Goal: Navigation & Orientation: Find specific page/section

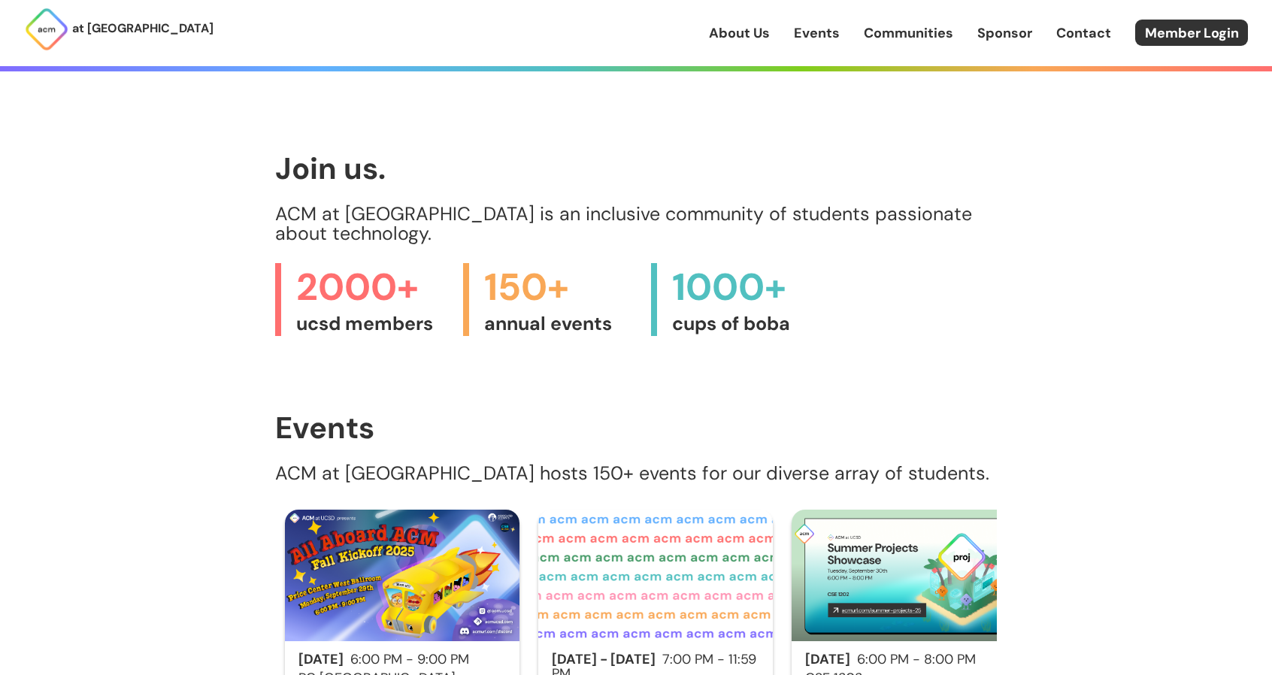
scroll to position [902, 0]
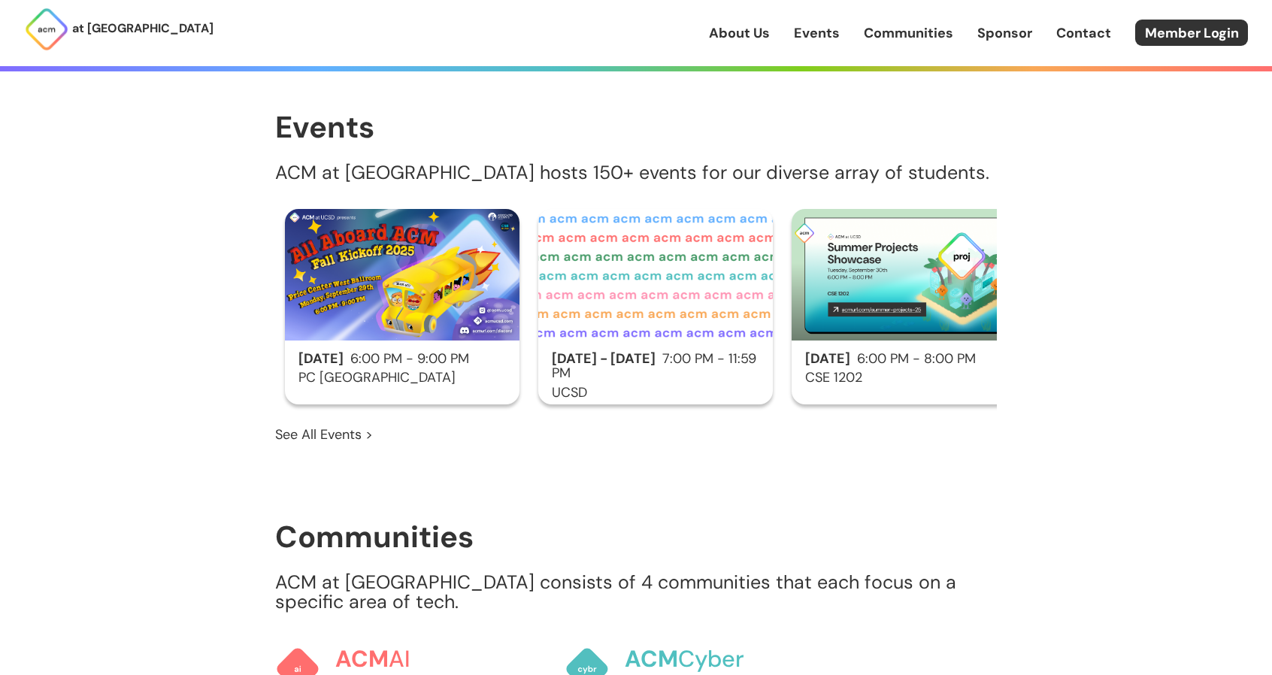
click at [356, 328] on div "[DATE] 6:00 PM - 9:00 PM PC [GEOGRAPHIC_DATA]" at bounding box center [402, 306] width 234 height 195
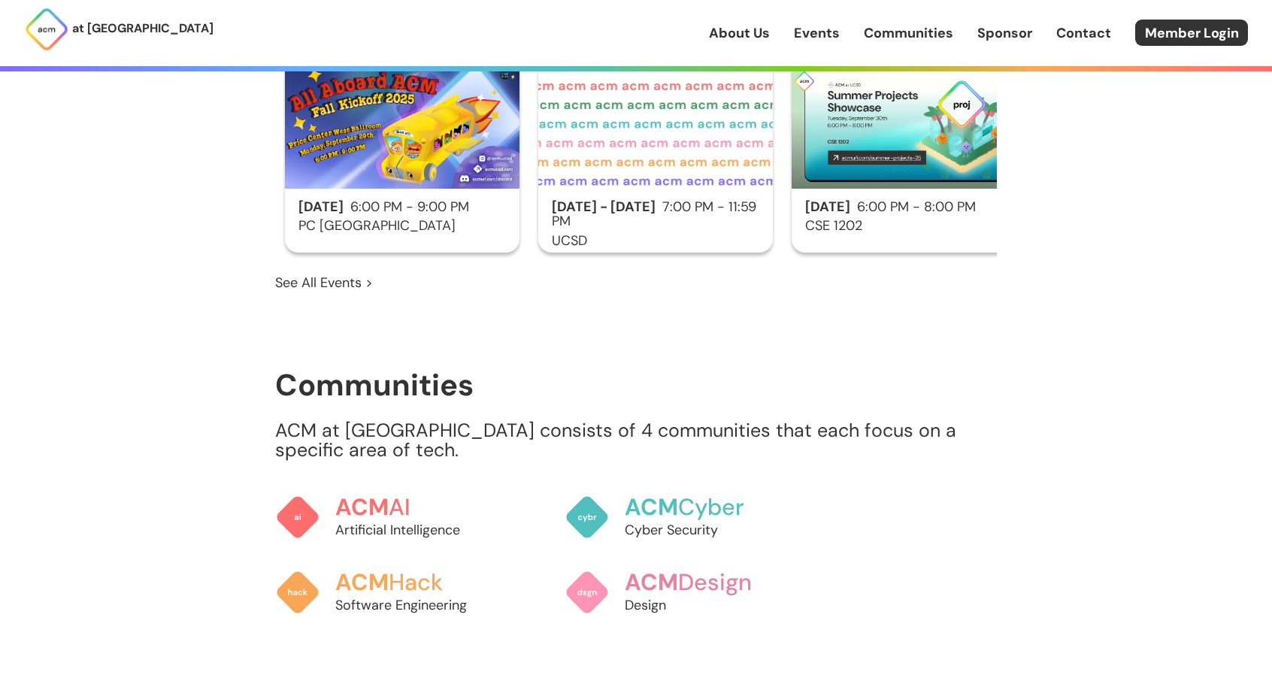
scroll to position [1052, 0]
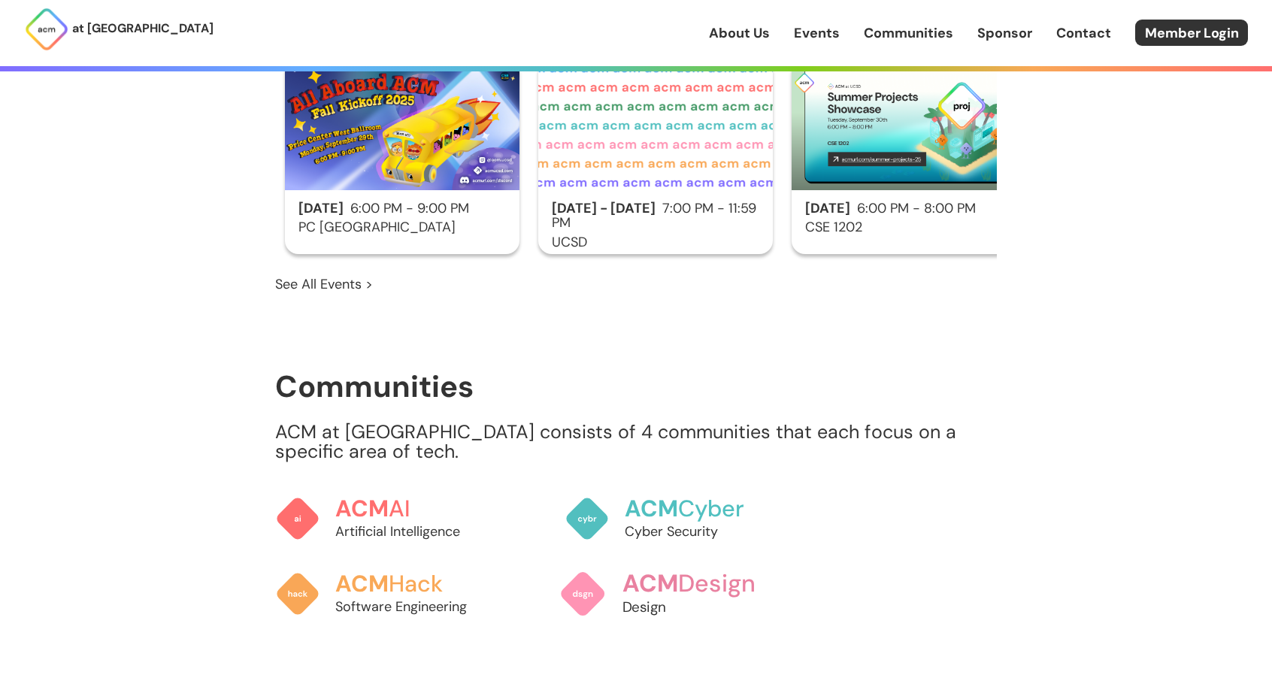
click at [642, 597] on p "Design" at bounding box center [705, 607] width 166 height 20
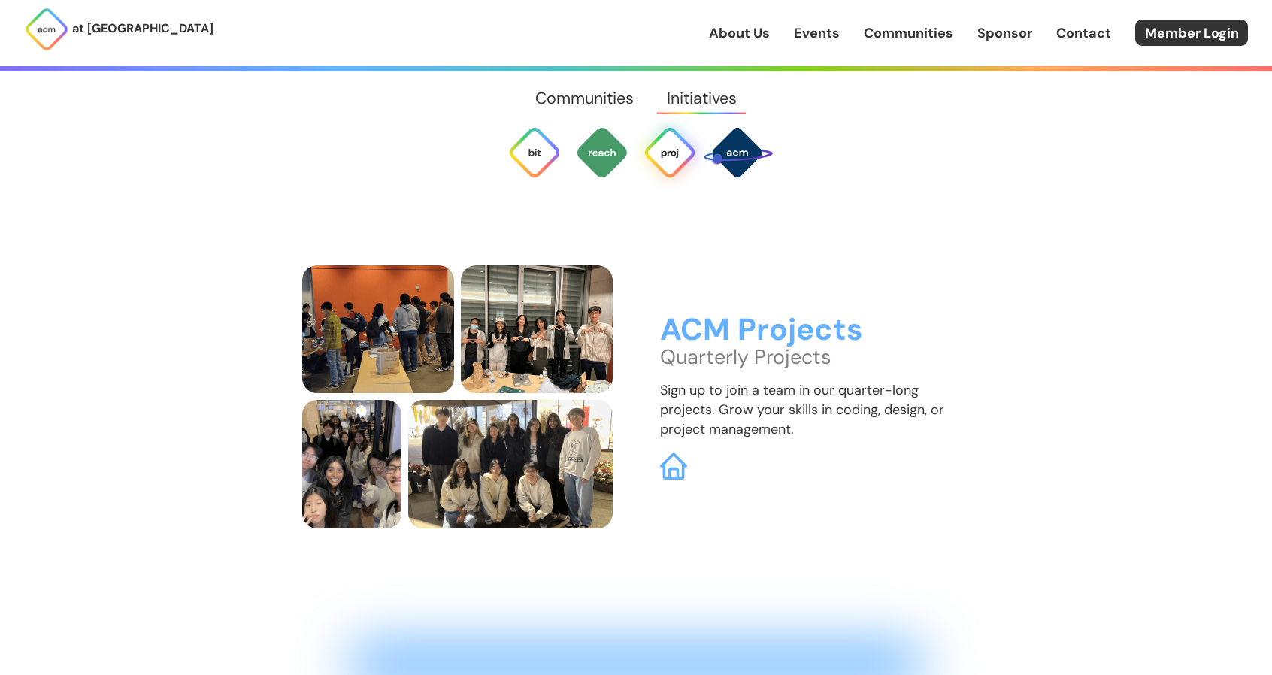
scroll to position [4362, 0]
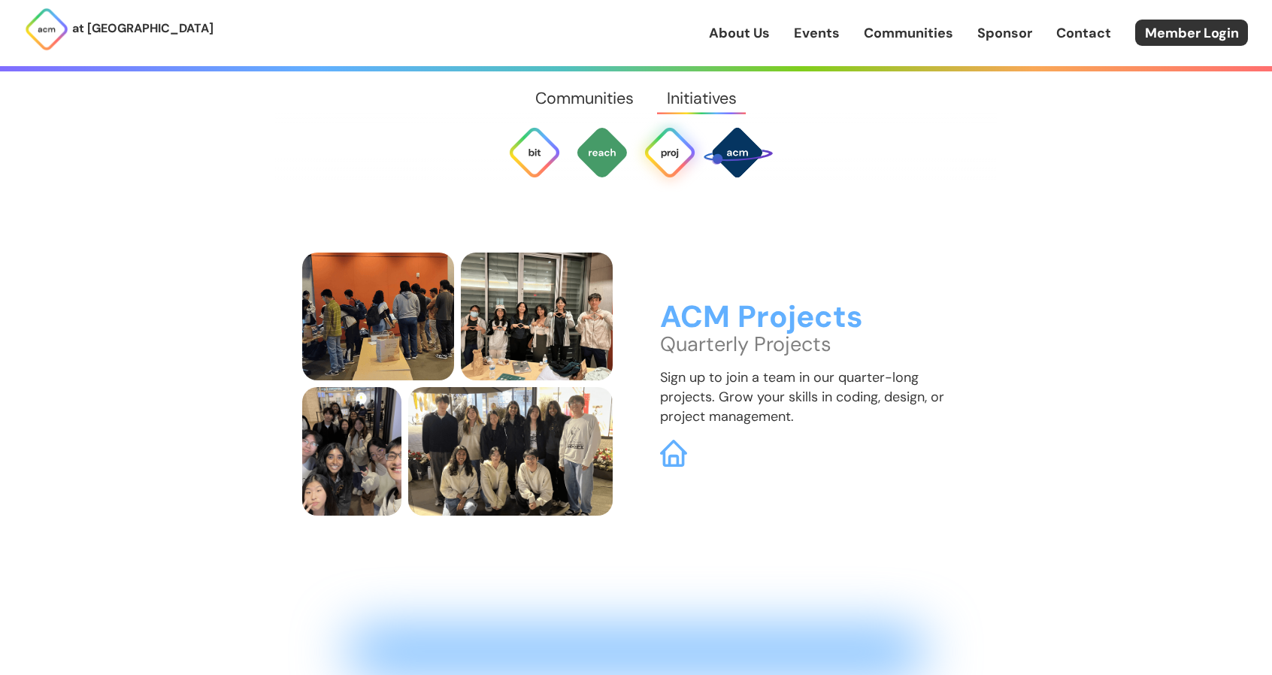
click at [731, 35] on link "About Us" at bounding box center [739, 33] width 61 height 20
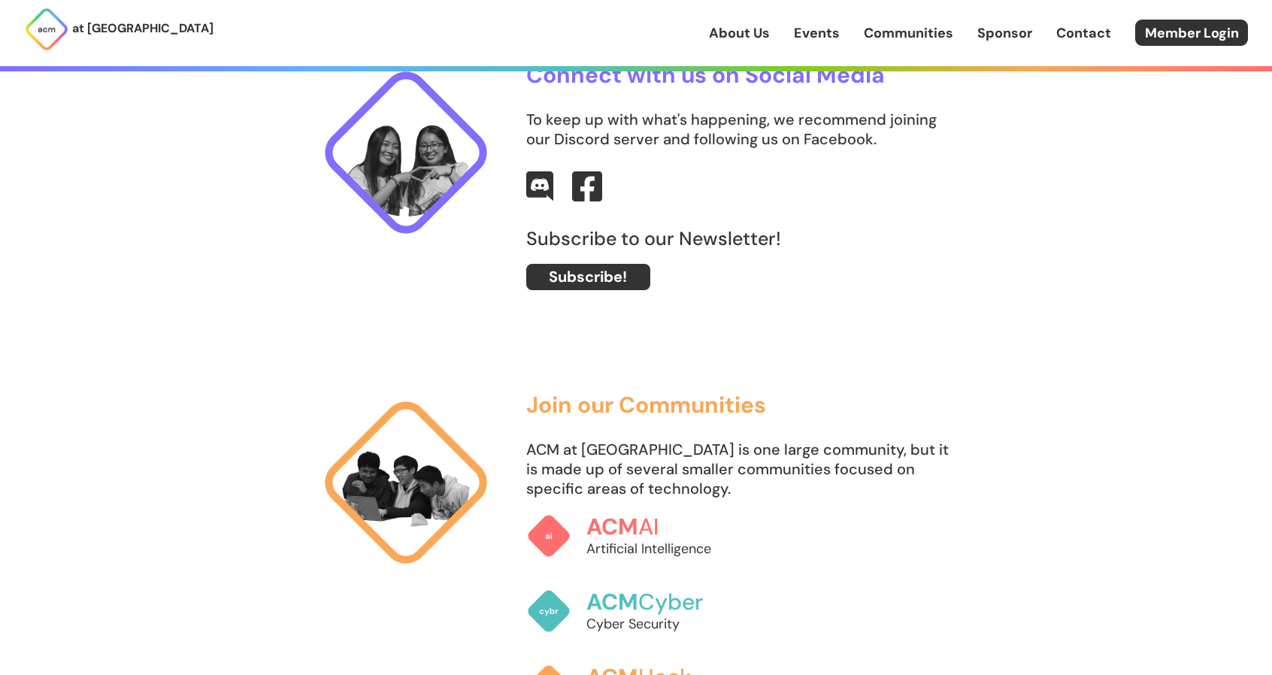
click at [900, 24] on link "Communities" at bounding box center [908, 33] width 89 height 20
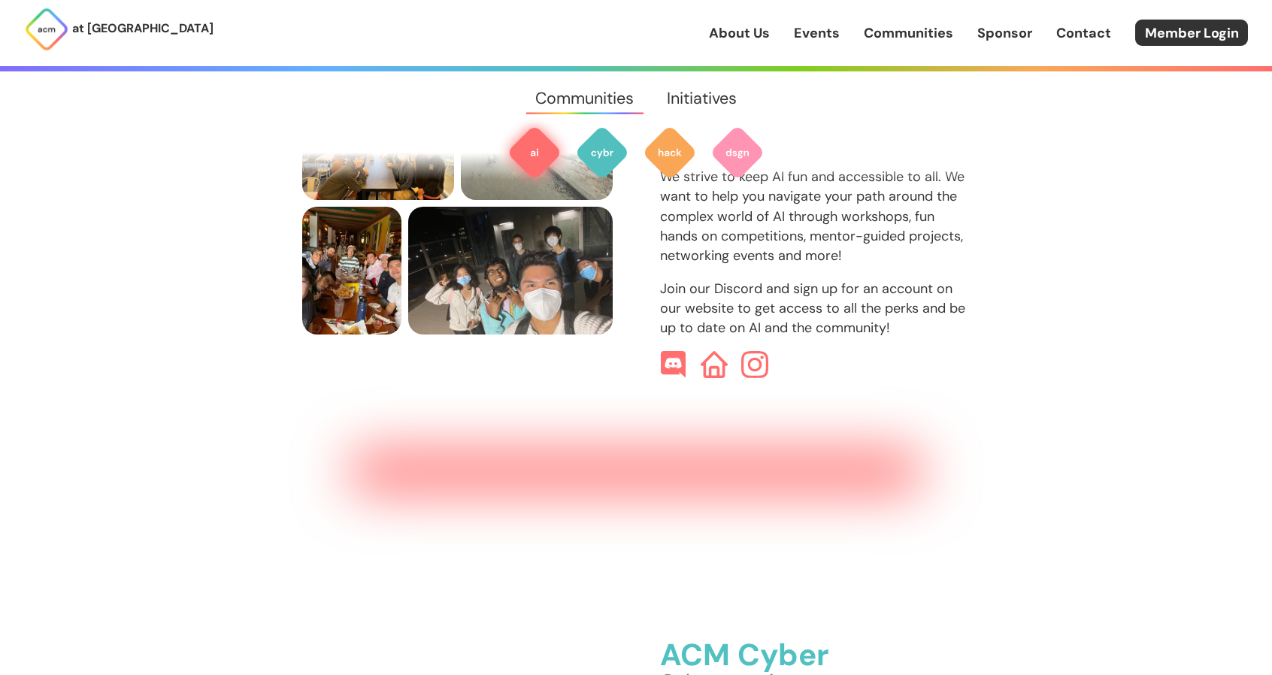
scroll to position [1354, 0]
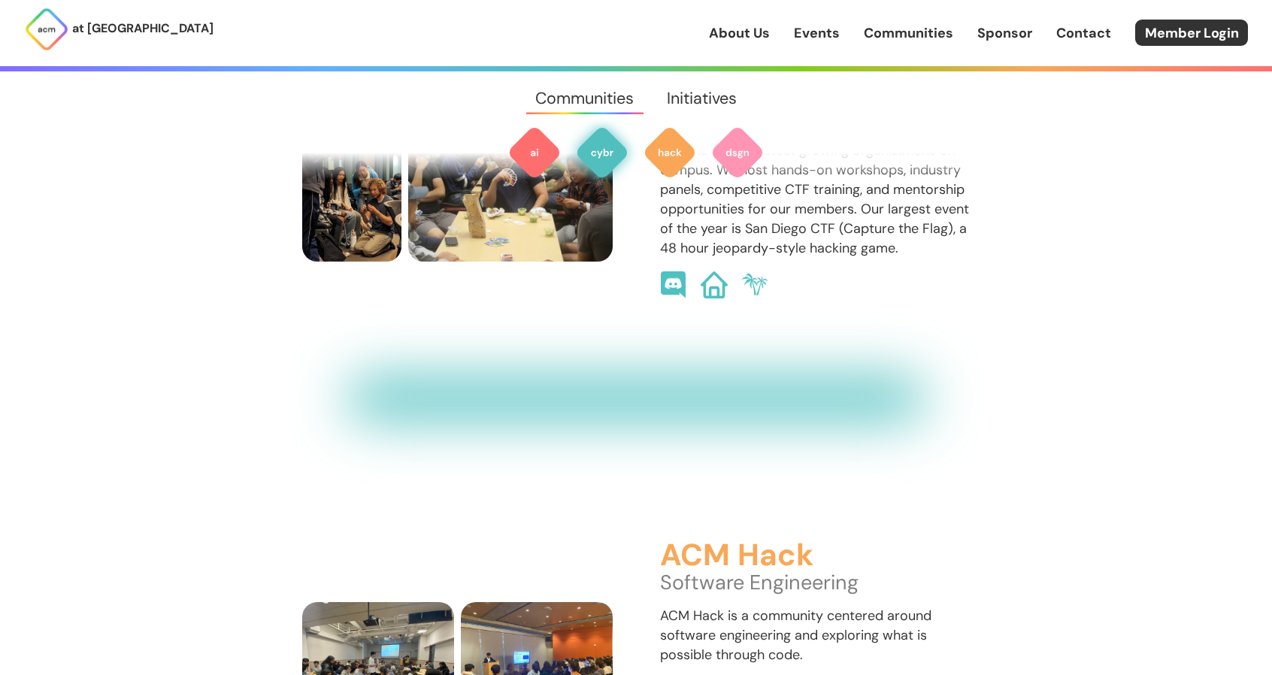
click at [773, 47] on div "at [GEOGRAPHIC_DATA] About Us Events Communities Sponsor Contact Member Login" at bounding box center [636, 33] width 1272 height 66
click at [728, 47] on div "at [GEOGRAPHIC_DATA] About Us Events Communities Sponsor Contact Member Login" at bounding box center [636, 33] width 1272 height 66
click at [720, 31] on link "About Us" at bounding box center [739, 33] width 61 height 20
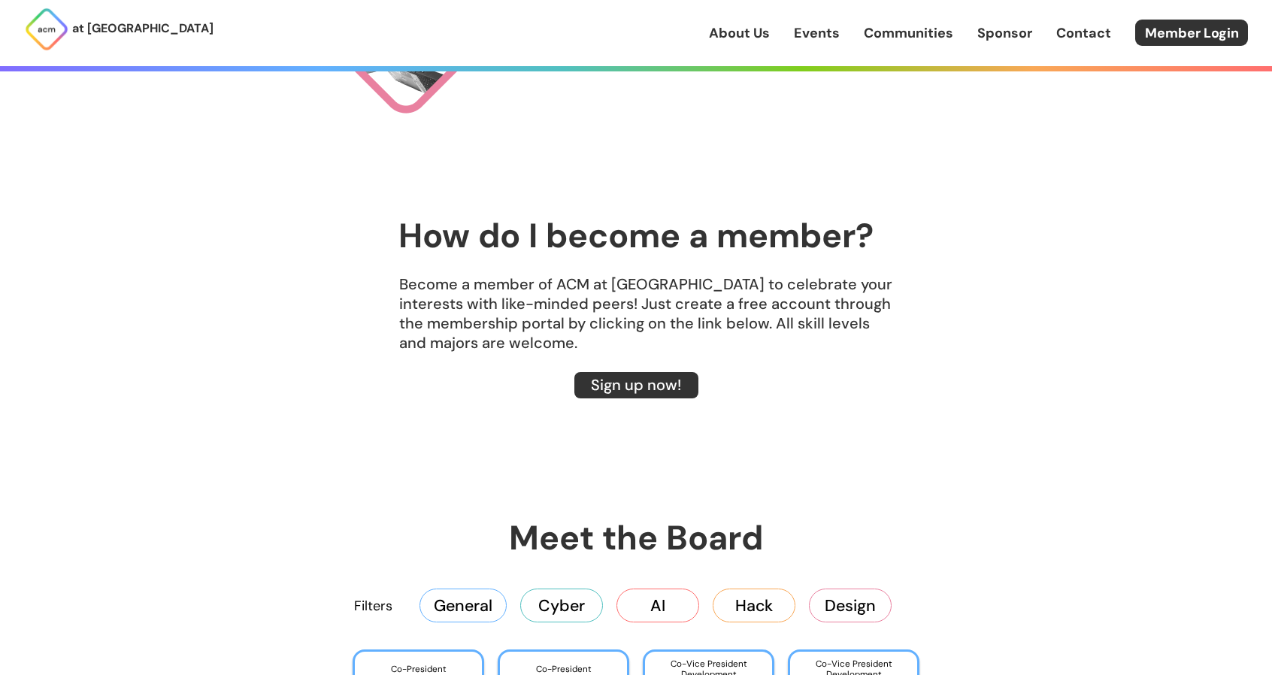
scroll to position [1954, 0]
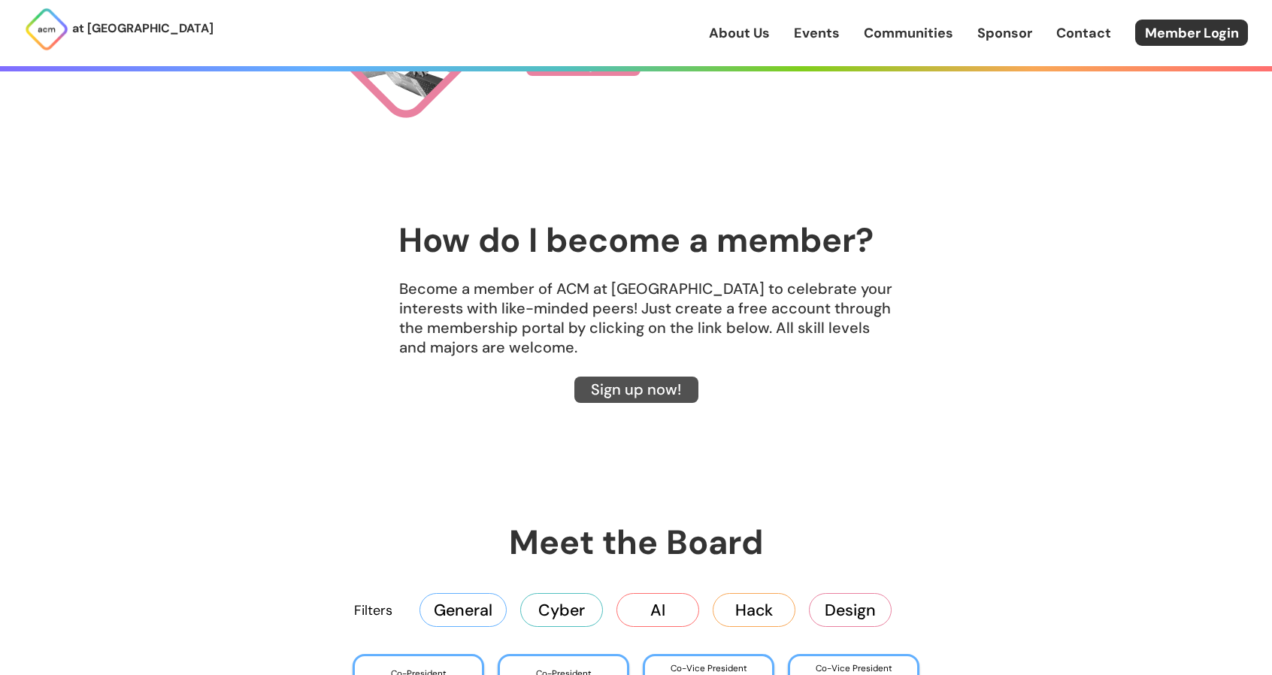
click at [627, 389] on link "Sign up now!" at bounding box center [636, 390] width 124 height 26
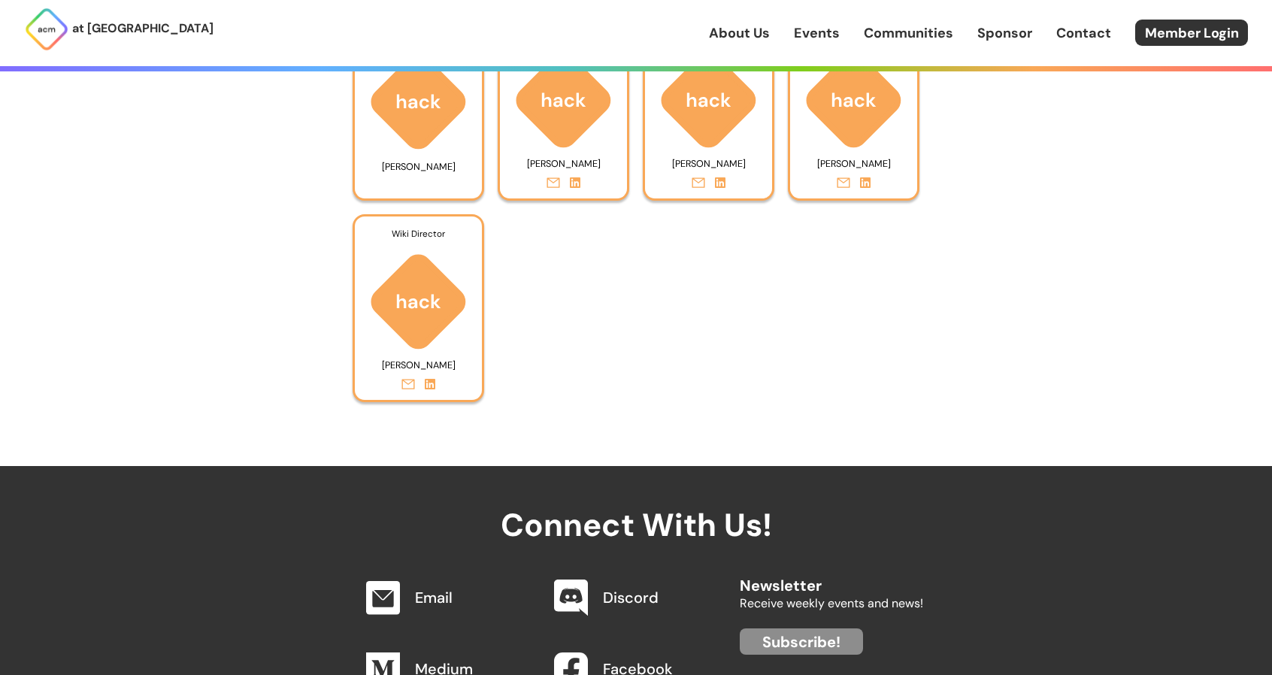
scroll to position [7058, 0]
